Goal: Task Accomplishment & Management: Use online tool/utility

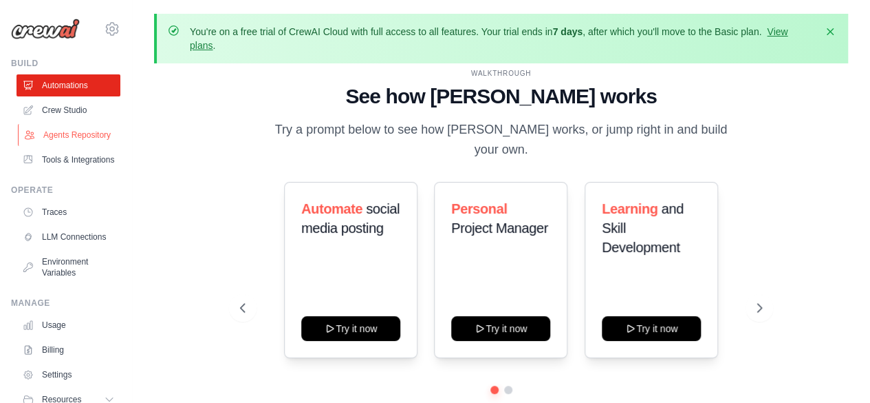
click at [66, 146] on link "Agents Repository" at bounding box center [70, 135] width 104 height 22
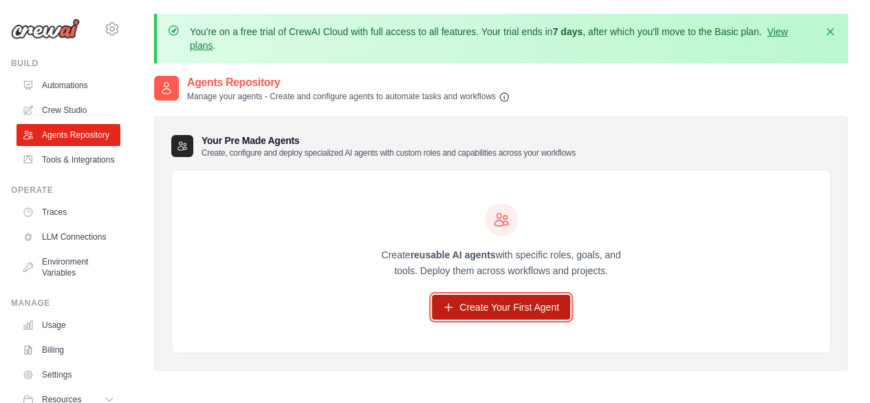
click at [474, 310] on link "Create Your First Agent" at bounding box center [501, 306] width 138 height 25
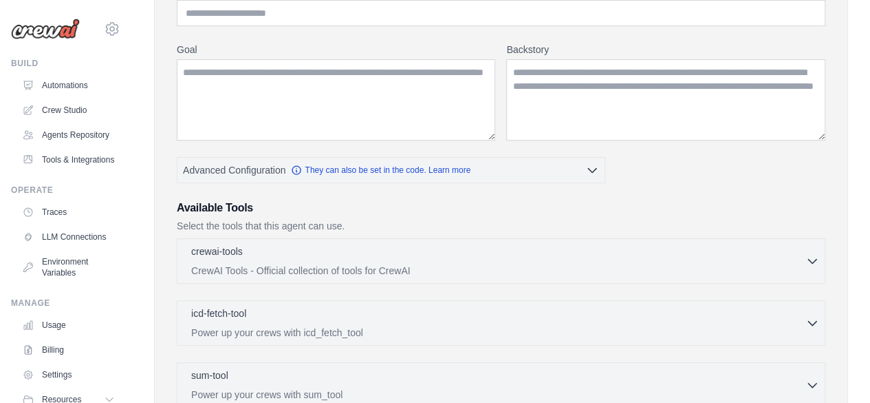
scroll to position [204, 0]
click at [72, 171] on link "Tools & Integrations" at bounding box center [70, 160] width 104 height 22
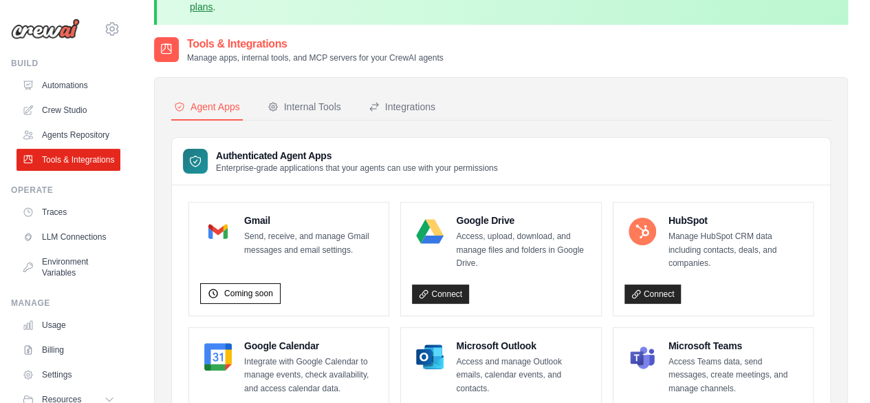
scroll to position [34, 0]
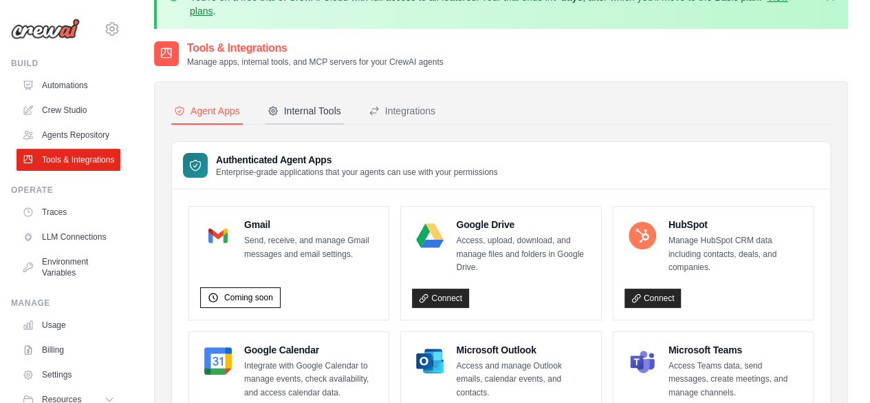
click at [293, 118] on button "Internal Tools" at bounding box center [304, 111] width 79 height 26
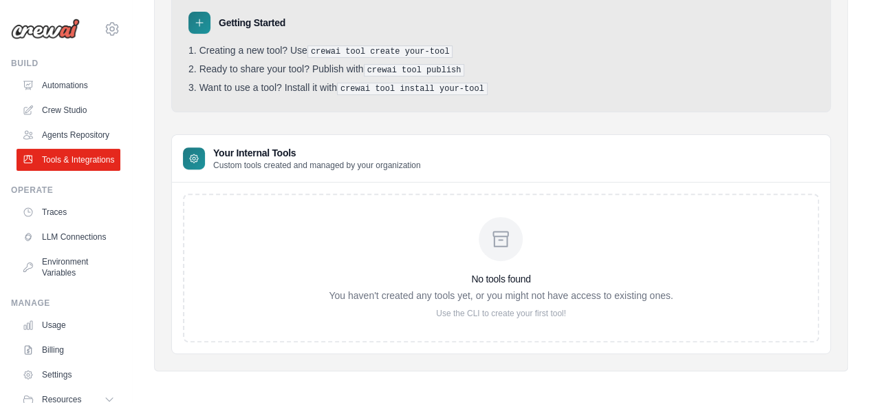
scroll to position [41, 0]
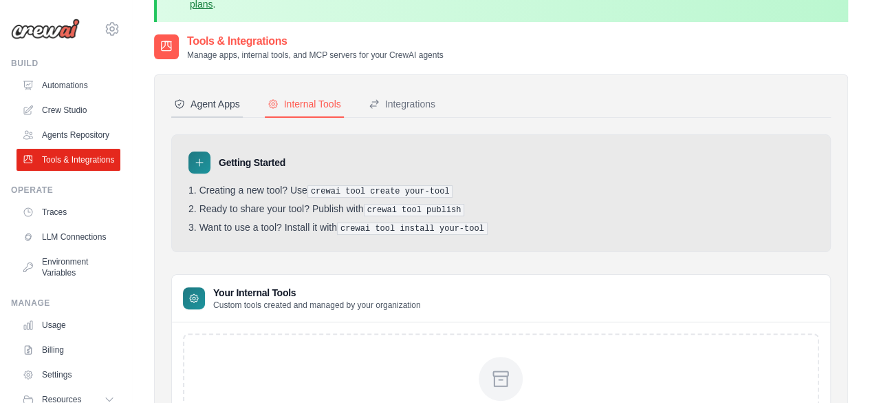
click at [197, 103] on div "Agent Apps" at bounding box center [207, 104] width 66 height 14
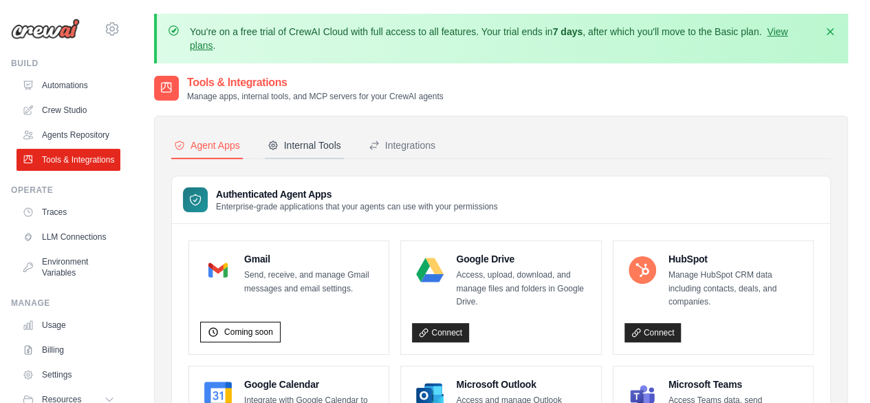
click at [302, 144] on div "Internal Tools" at bounding box center [305, 145] width 74 height 14
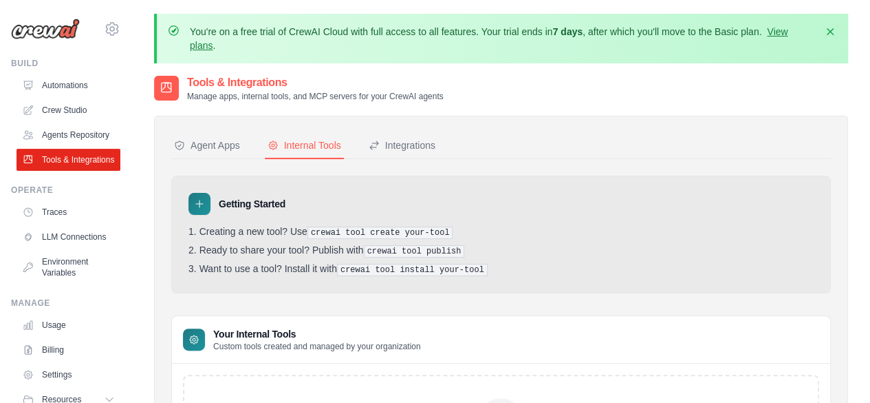
scroll to position [21, 0]
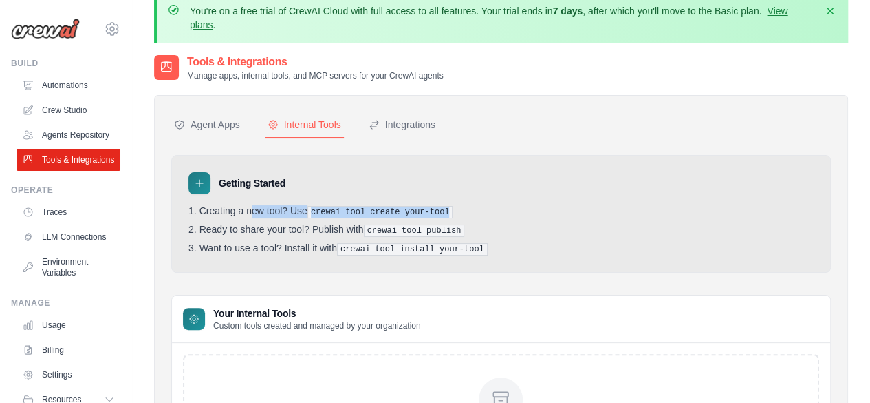
drag, startPoint x: 212, startPoint y: 210, endPoint x: 446, endPoint y: 210, distance: 233.9
click at [446, 210] on li "Creating a new tool? Use crewai tool create your-tool" at bounding box center [501, 211] width 625 height 13
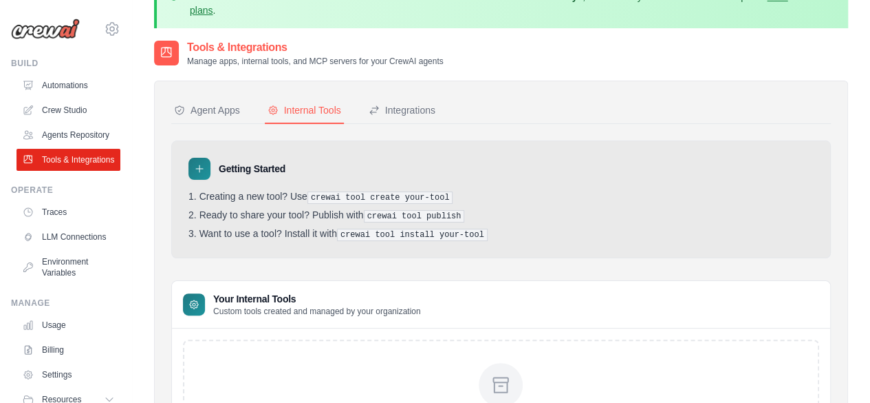
scroll to position [36, 0]
